Goal: Task Accomplishment & Management: Use online tool/utility

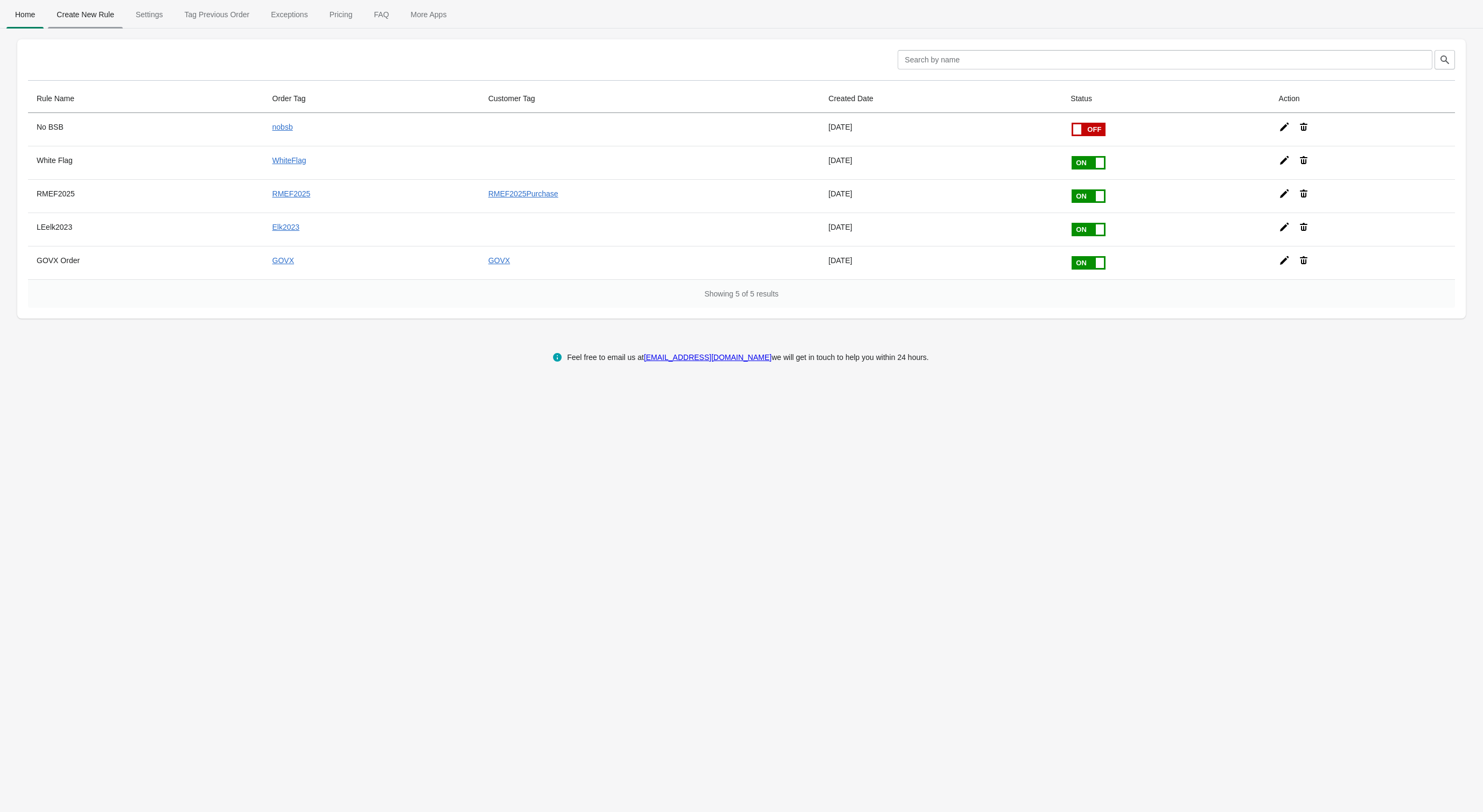
click at [82, 14] on span "Create New Rule" at bounding box center [85, 14] width 75 height 19
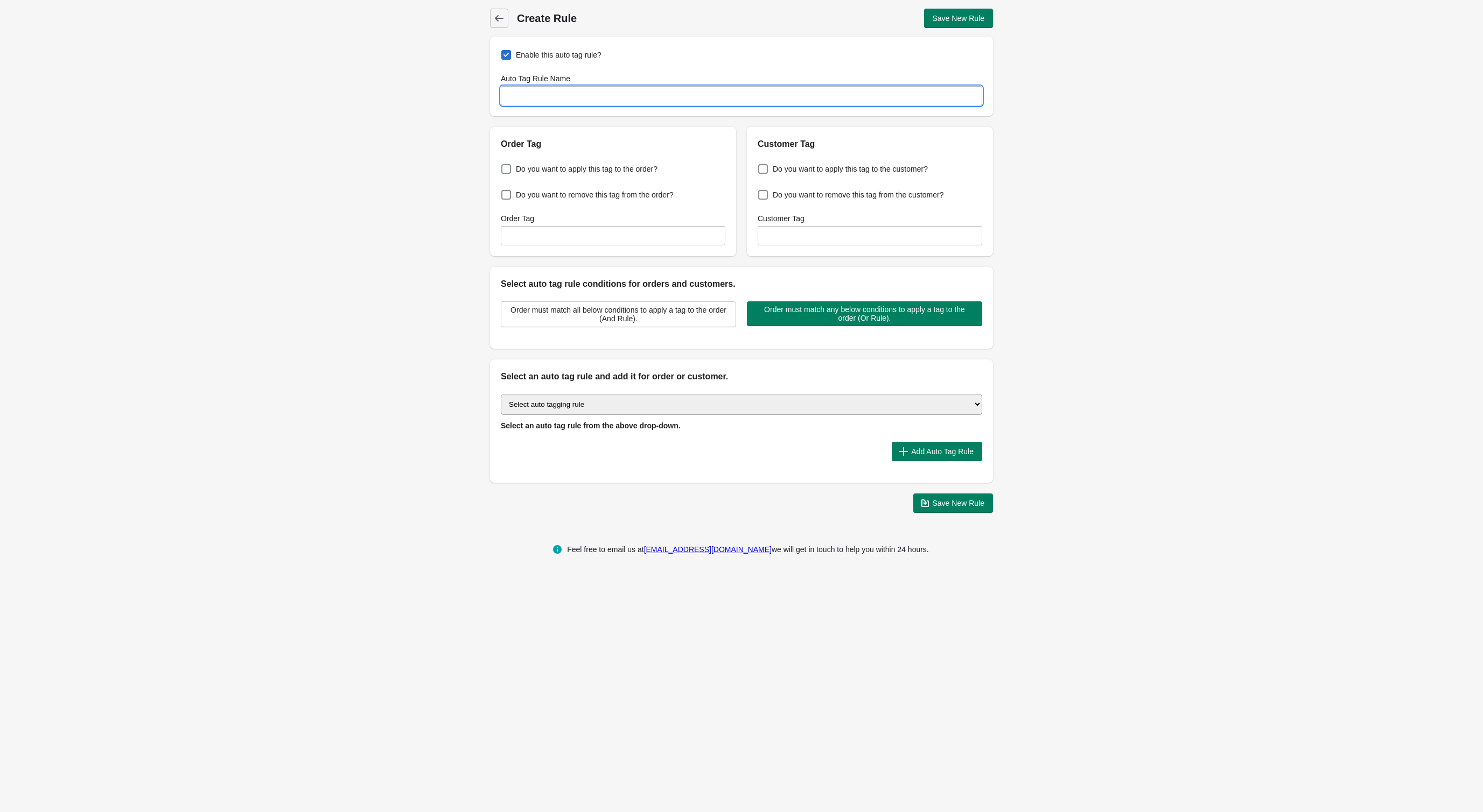
click at [557, 92] on input "Auto Tag Rule Name" at bounding box center [742, 96] width 481 height 19
type input "Tag Pro Orders"
click at [618, 125] on div "Order Tag Do you want to apply this tag to the order? Do you want to remove thi…" at bounding box center [736, 187] width 514 height 138
click at [598, 172] on span "Do you want to apply this tag to the order?" at bounding box center [587, 169] width 142 height 11
click at [504, 166] on input "Do you want to apply this tag to the order?" at bounding box center [503, 166] width 1 height 1
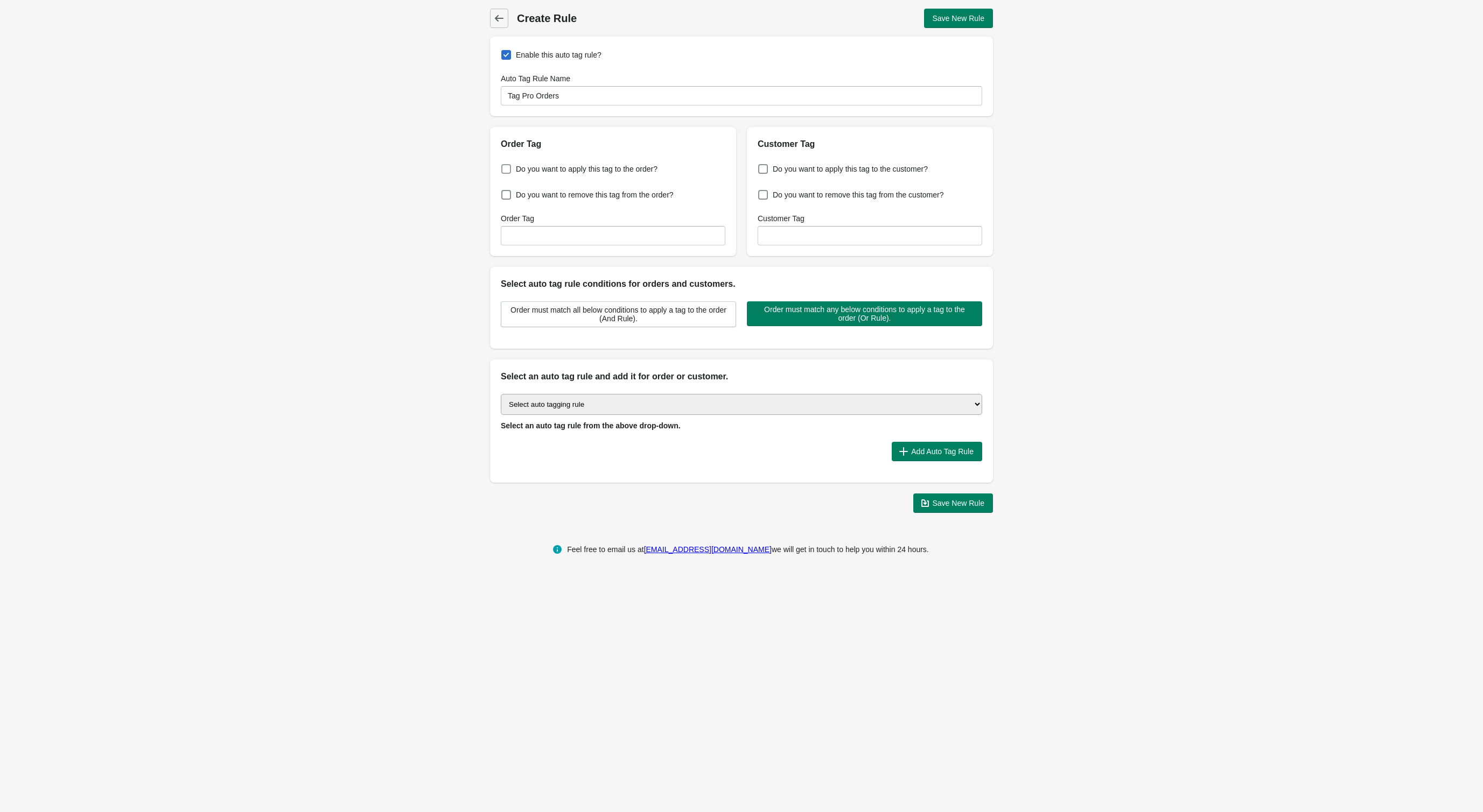
checkbox input "true"
click at [578, 240] on input "Order Tag" at bounding box center [613, 236] width 224 height 19
type input "Pro"
click at [1158, 221] on div "Back Create Rule Save New Rule Enable this auto tag rule? Auto Tag Rule Name Ta…" at bounding box center [742, 261] width 1483 height 522
click at [808, 314] on span "Order must match any below conditions to apply a tag to the order (Or Rule)." at bounding box center [864, 314] width 218 height 17
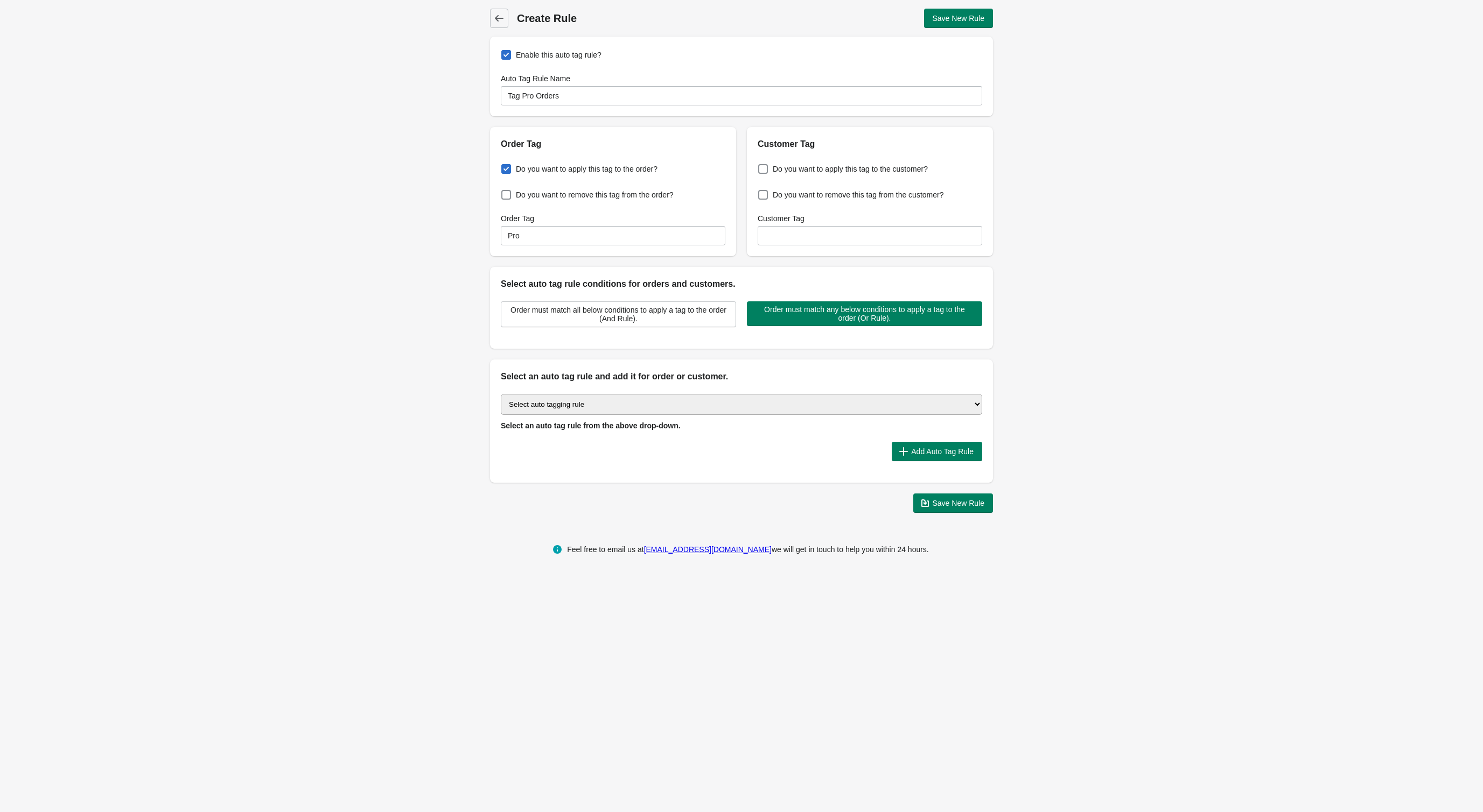
click at [628, 407] on select "Select auto tagging rule Tag by order amount Tag based on the order count (Volu…" at bounding box center [742, 404] width 481 height 21
click at [559, 405] on select "Select auto tagging rule Tag by order amount Tag based on the order count (Volu…" at bounding box center [742, 404] width 481 height 21
select select "43"
click at [501, 394] on select "Select auto tagging rule Tag by order amount Tag based on the order count (Volu…" at bounding box center [742, 404] width 481 height 21
click at [944, 447] on span "Add Auto Tag Rule" at bounding box center [942, 452] width 62 height 8
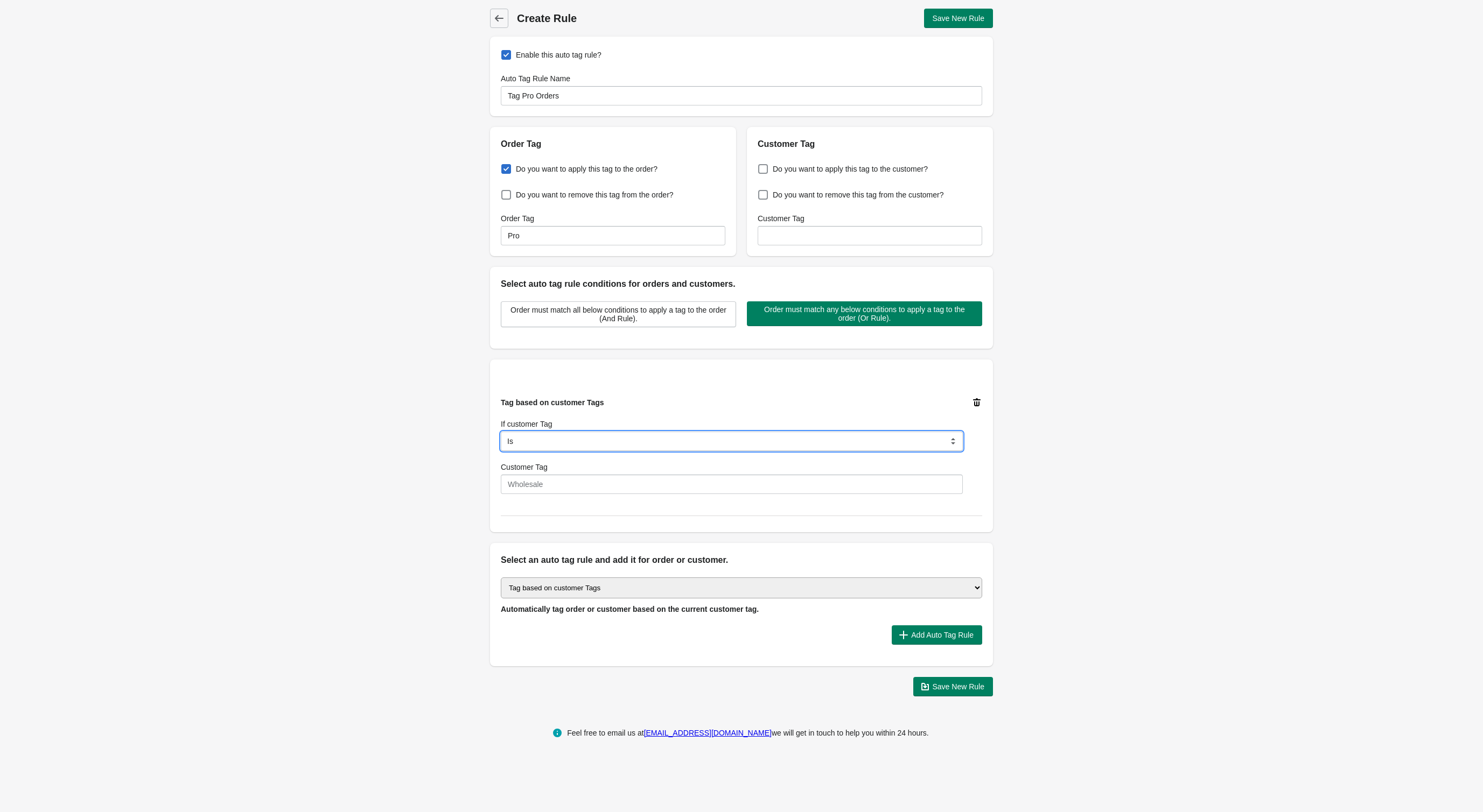
click at [568, 437] on select "Is Contain Is Not Is Not Contain Start With" at bounding box center [732, 441] width 462 height 19
click at [501, 432] on select "Is Contain Is Not Is Not Contain Start With" at bounding box center [732, 441] width 462 height 19
click at [568, 437] on select "Is Contain Is Not Is Not Contain Start With" at bounding box center [732, 441] width 462 height 19
select select "5"
click at [501, 432] on select "Is Contain Is Not Is Not Contain Start With" at bounding box center [732, 441] width 462 height 19
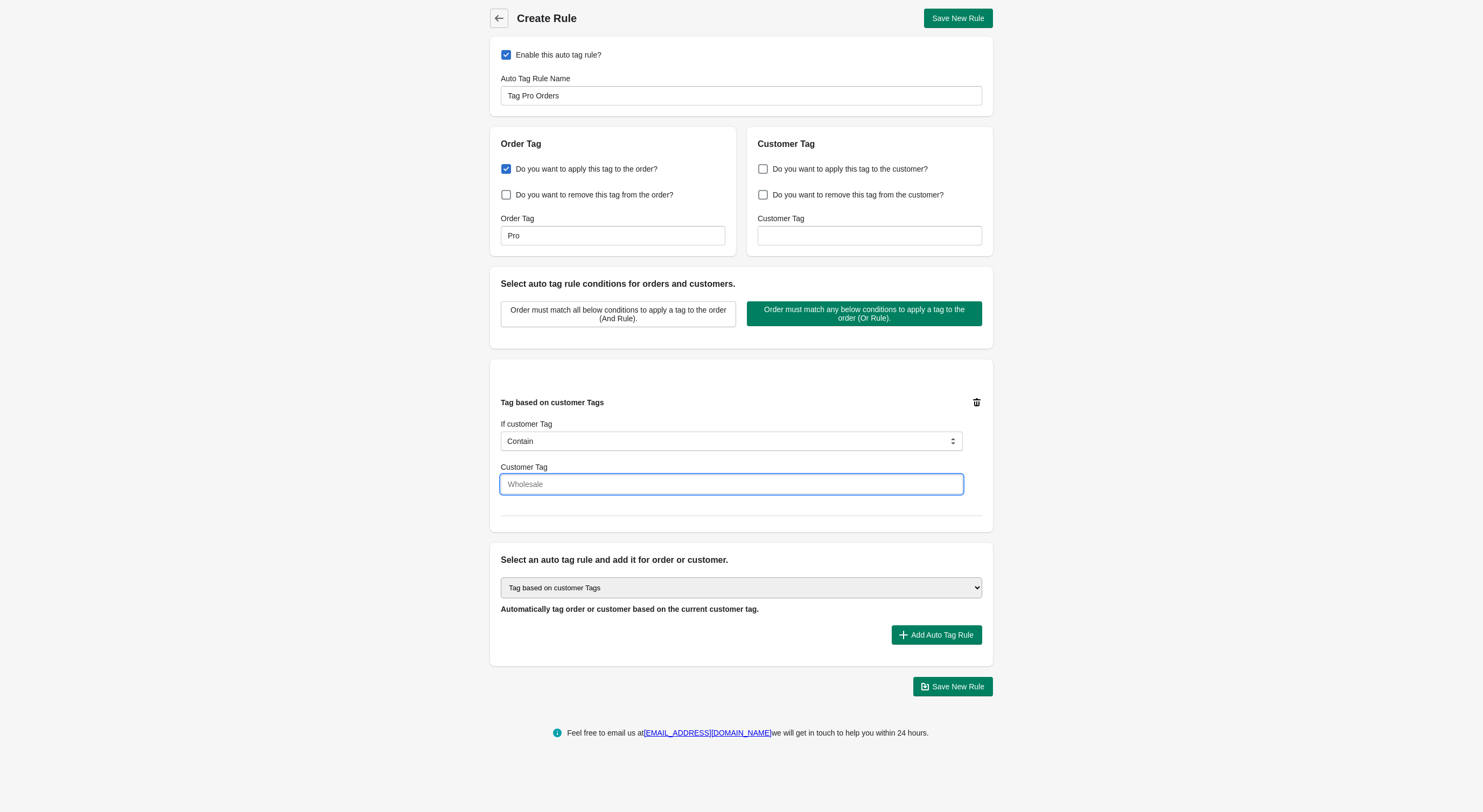
click at [548, 485] on input "Customer Tag" at bounding box center [732, 485] width 462 height 19
type input "Pro"
click at [496, 540] on div "Enable this auto tag rule? Auto Tag Rule Name Tag Pro Orders Order Tag Do you w…" at bounding box center [742, 366] width 503 height 660
click at [971, 20] on span "Save New Rule" at bounding box center [958, 18] width 52 height 8
